Goal: Transaction & Acquisition: Subscribe to service/newsletter

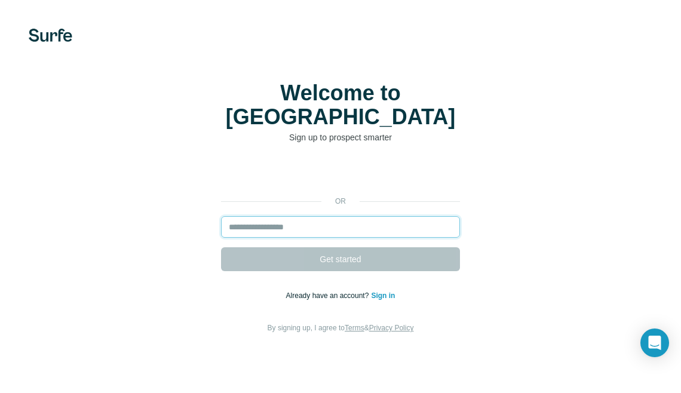
drag, startPoint x: 0, startPoint y: 0, endPoint x: 315, endPoint y: 204, distance: 375.2
click at [315, 216] on input "email" at bounding box center [340, 226] width 239 height 21
type input "**********"
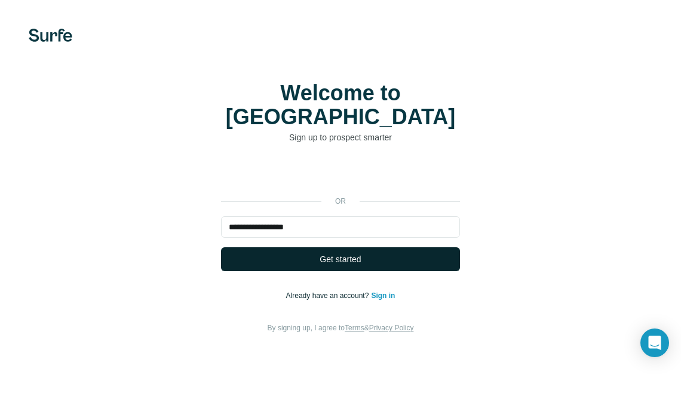
click at [355, 253] on span "Get started" at bounding box center [339, 259] width 41 height 12
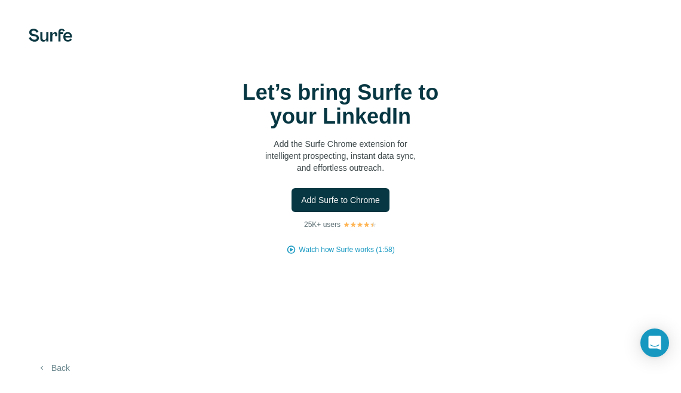
click at [64, 366] on button "Back" at bounding box center [54, 367] width 50 height 21
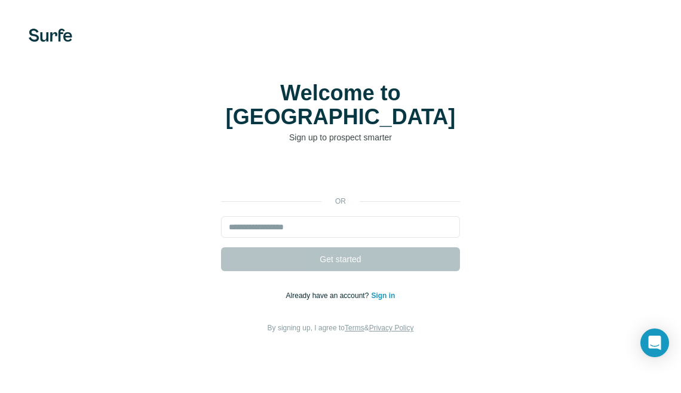
click at [379, 291] on link "Sign in" at bounding box center [383, 295] width 24 height 8
